Goal: Information Seeking & Learning: Check status

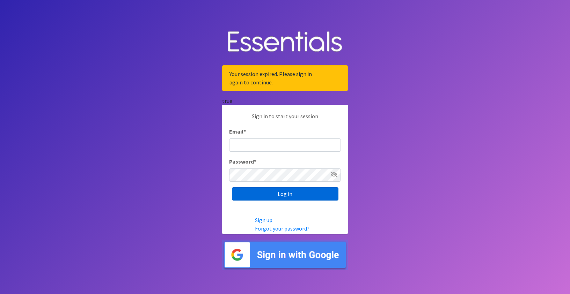
type input "[PERSON_NAME][EMAIL_ADDRESS][DOMAIN_NAME]"
click at [264, 194] on input "Log in" at bounding box center [285, 193] width 106 height 13
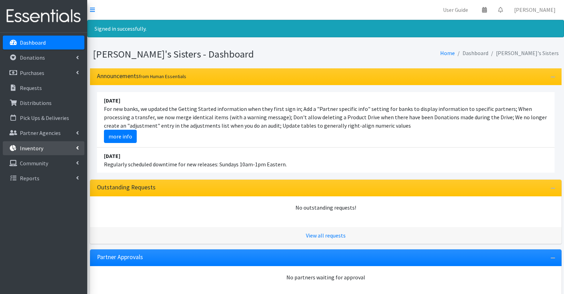
click at [56, 147] on link "Inventory" at bounding box center [44, 148] width 82 height 14
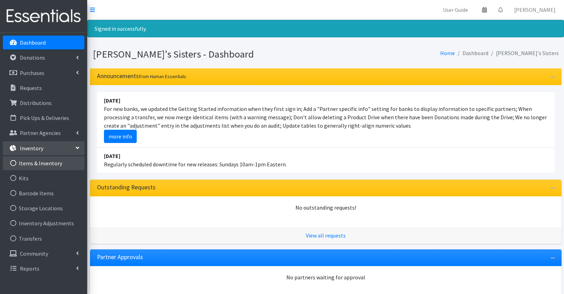
click at [29, 160] on link "Items & Inventory" at bounding box center [44, 163] width 82 height 14
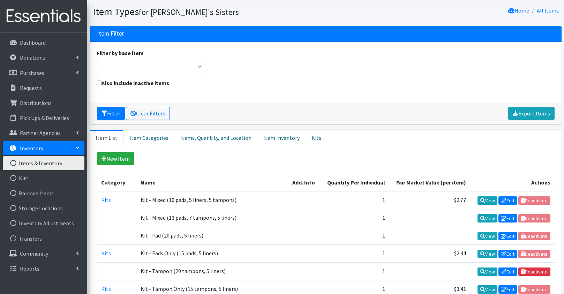
scroll to position [104, 0]
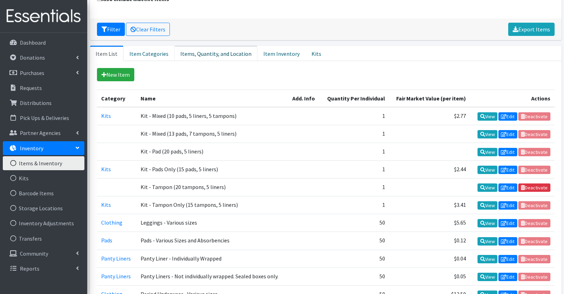
click at [203, 48] on link "Items, Quantity, and Location" at bounding box center [216, 53] width 83 height 15
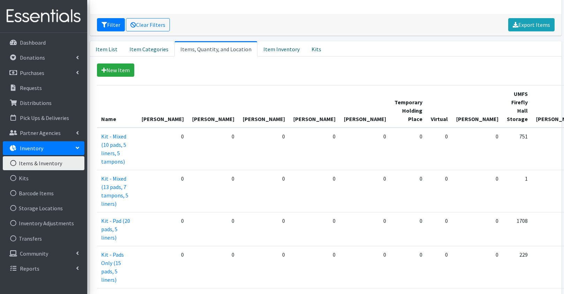
scroll to position [117, 0]
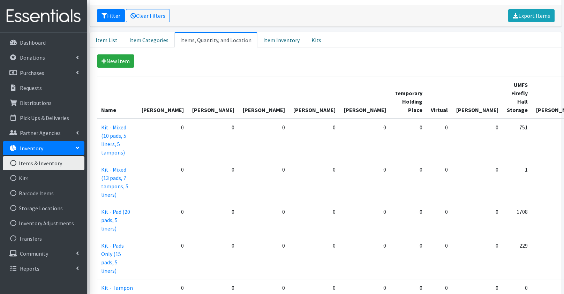
drag, startPoint x: 412, startPoint y: 86, endPoint x: 415, endPoint y: 130, distance: 44.1
click at [503, 130] on td "751" at bounding box center [517, 140] width 29 height 43
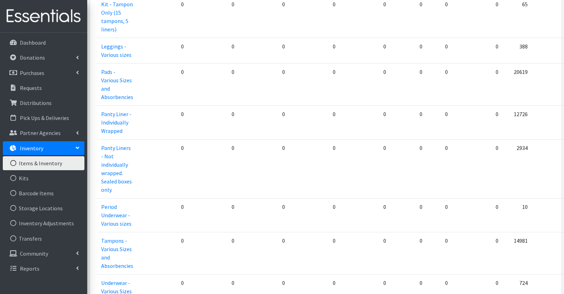
scroll to position [426, 0]
